Goal: Transaction & Acquisition: Purchase product/service

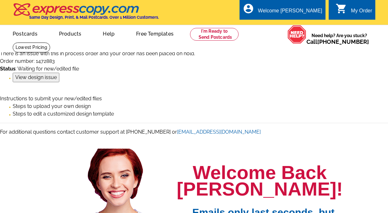
click at [33, 80] on input "View design issue" at bounding box center [36, 78] width 47 height 10
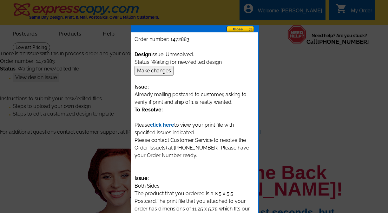
click at [164, 71] on input "Make changes" at bounding box center [153, 71] width 39 height 10
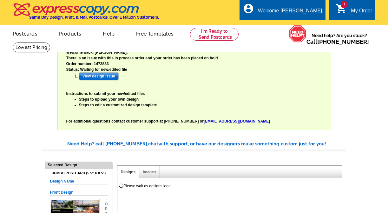
select select "785"
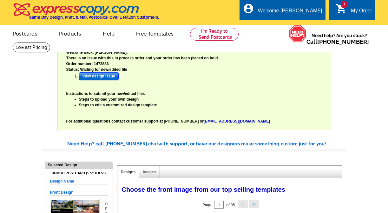
click at [104, 76] on input "View design issue" at bounding box center [99, 76] width 40 height 8
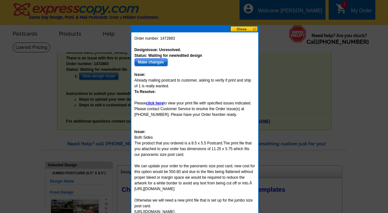
click at [153, 63] on input "Make changes" at bounding box center [150, 62] width 33 height 8
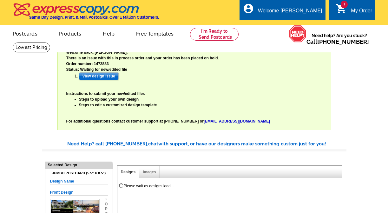
select select "785"
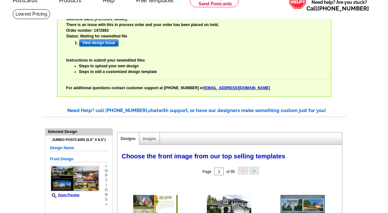
scroll to position [40, 0]
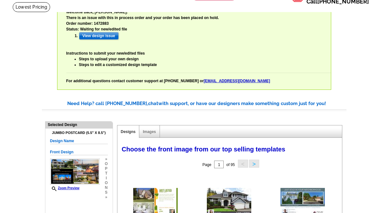
click at [93, 132] on h4 "Jumbo Postcard (5.5" x 8.5")" at bounding box center [79, 133] width 58 height 4
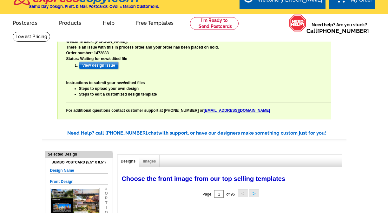
scroll to position [7, 0]
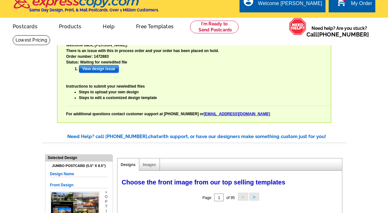
click at [112, 67] on input "View design issue" at bounding box center [99, 69] width 40 height 8
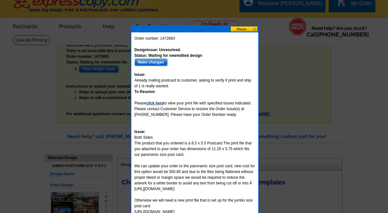
click at [158, 104] on b "click here" at bounding box center [154, 103] width 17 height 4
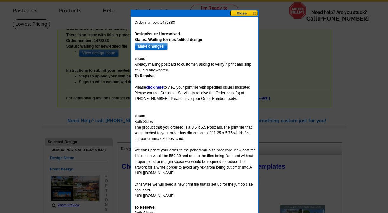
scroll to position [23, 0]
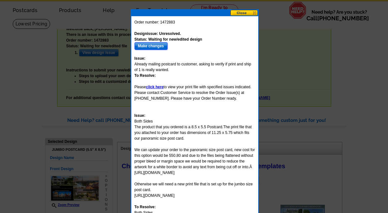
click at [156, 49] on input "Make changes" at bounding box center [150, 46] width 33 height 8
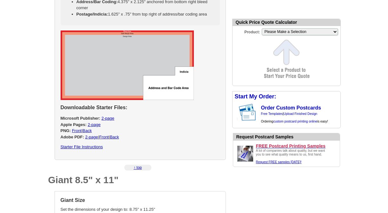
scroll to position [1455, 0]
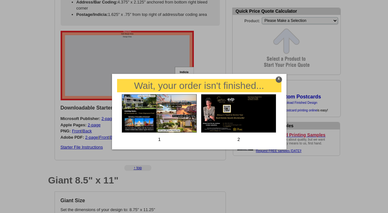
click at [183, 109] on img at bounding box center [159, 113] width 75 height 38
click at [277, 80] on div "X" at bounding box center [278, 79] width 6 height 6
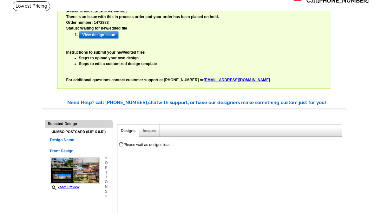
select select "785"
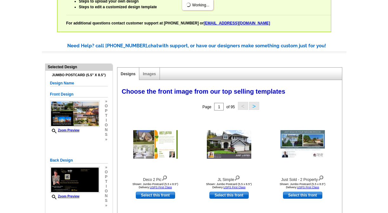
scroll to position [100, 0]
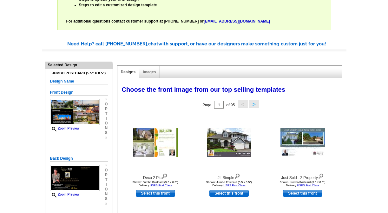
click at [77, 72] on h4 "Jumbo Postcard (5.5" x 8.5")" at bounding box center [79, 73] width 58 height 4
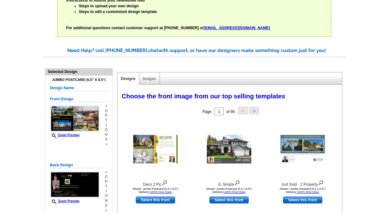
scroll to position [113, 0]
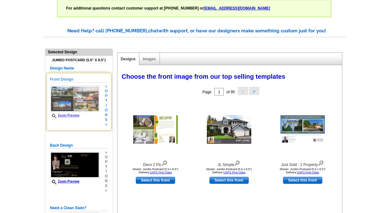
click at [105, 98] on span "t" at bounding box center [106, 100] width 3 height 5
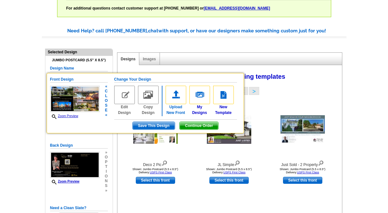
click at [178, 98] on img at bounding box center [175, 95] width 21 height 18
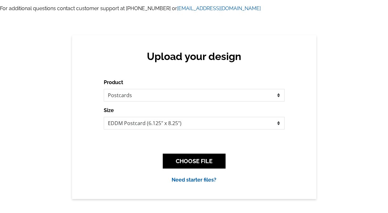
scroll to position [124, 0]
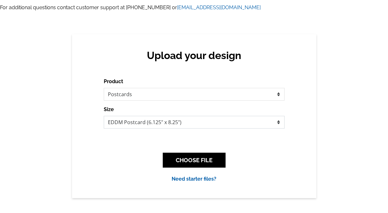
click at [276, 123] on select "Jumbo Postcard (5.5" x 8.5") Regular Postcard (4.25" x 5.6") Panoramic Postcard…" at bounding box center [194, 122] width 181 height 13
select select "3"
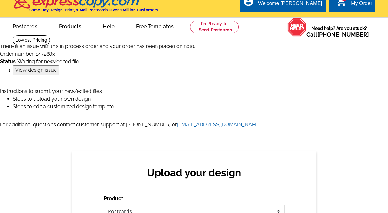
scroll to position [0, 0]
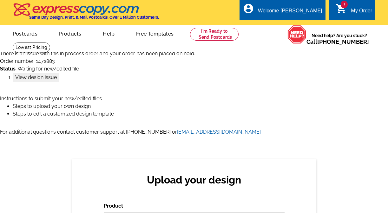
click at [47, 77] on input "View design issue" at bounding box center [36, 78] width 47 height 10
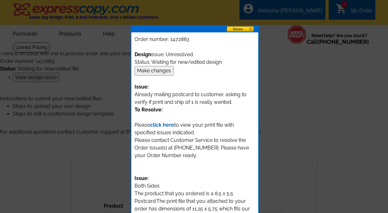
click at [159, 68] on input "Make changes" at bounding box center [153, 71] width 39 height 10
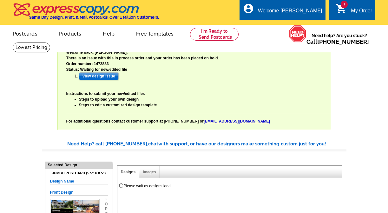
select select "785"
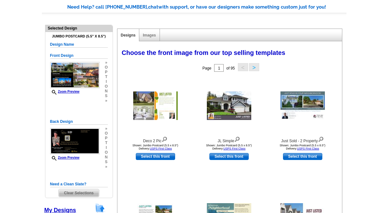
scroll to position [136, 0]
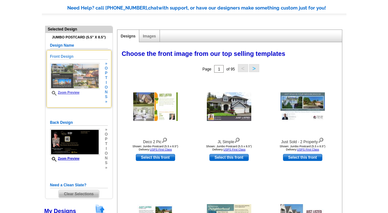
click at [88, 65] on img at bounding box center [74, 76] width 49 height 26
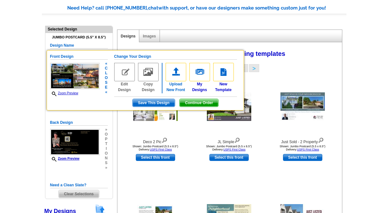
click at [177, 80] on img at bounding box center [175, 72] width 21 height 18
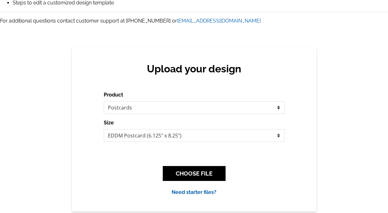
scroll to position [114, 0]
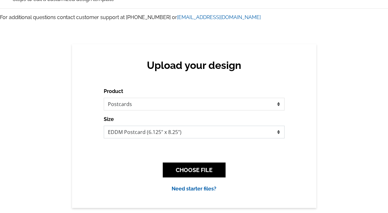
click at [218, 133] on select "Jumbo Postcard (5.5" x 8.5") Regular Postcard (4.25" x 5.6") Panoramic Postcard…" at bounding box center [194, 132] width 181 height 13
select select "3"
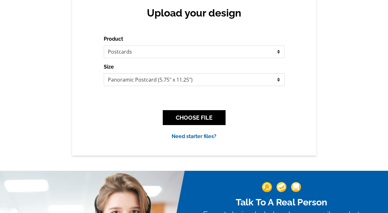
scroll to position [179, 0]
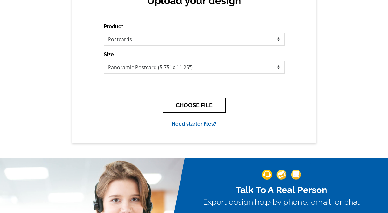
click at [208, 104] on button "CHOOSE FILE" at bounding box center [194, 105] width 63 height 15
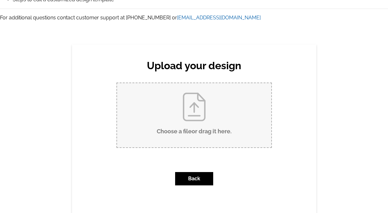
scroll to position [115, 0]
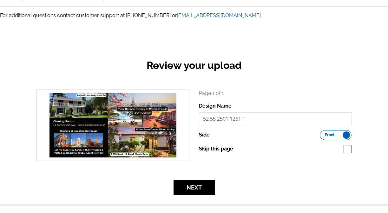
scroll to position [117, 0]
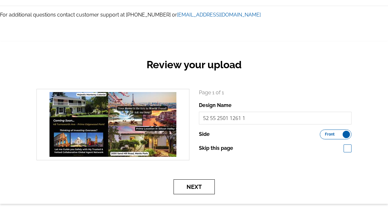
click at [191, 190] on button "Next" at bounding box center [193, 186] width 41 height 15
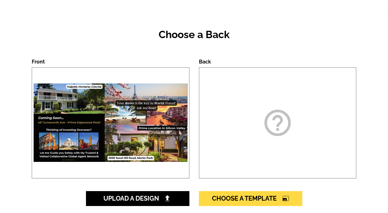
scroll to position [185, 0]
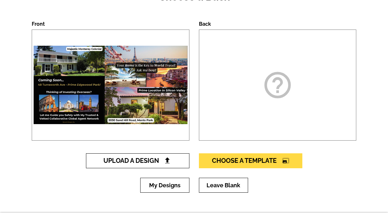
click at [160, 159] on span "Upload A Design" at bounding box center [137, 161] width 68 height 8
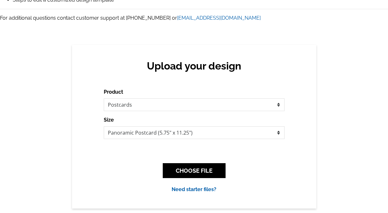
scroll to position [115, 0]
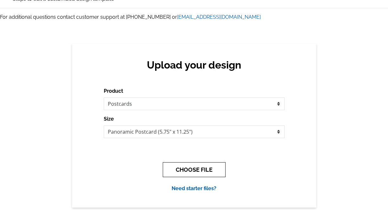
click at [202, 171] on button "CHOOSE FILE" at bounding box center [194, 169] width 63 height 15
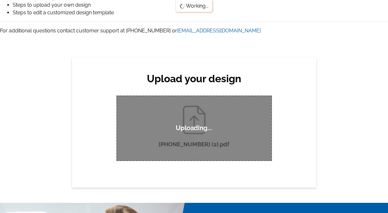
scroll to position [100, 0]
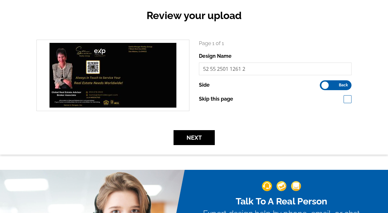
scroll to position [167, 0]
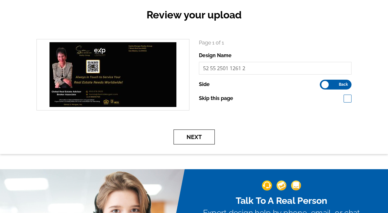
click at [197, 136] on button "Next" at bounding box center [193, 136] width 41 height 15
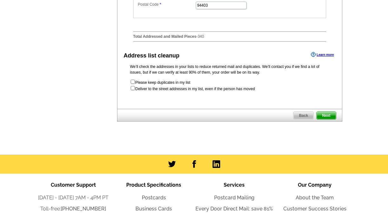
scroll to position [428, 0]
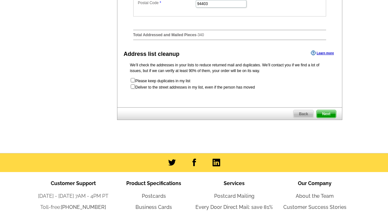
click at [333, 118] on span "Next" at bounding box center [325, 114] width 19 height 8
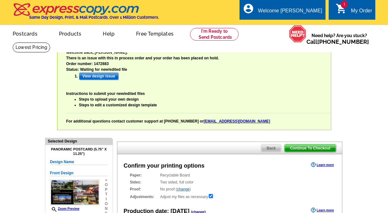
radio input "false"
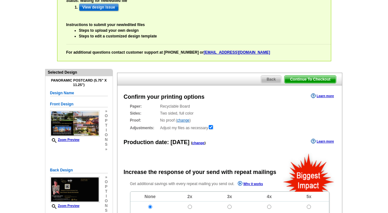
scroll to position [70, 0]
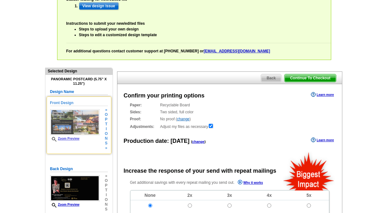
click at [105, 131] on span "i" at bounding box center [106, 128] width 3 height 5
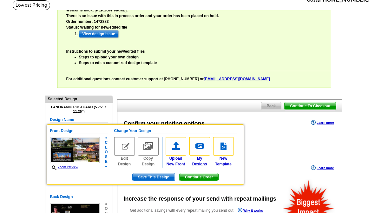
scroll to position [45, 0]
